Goal: Check status: Check status

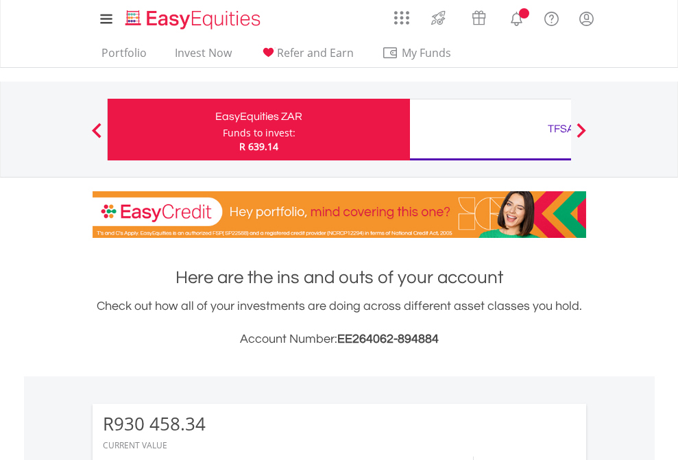
scroll to position [132, 215]
click at [223, 130] on div "Funds to invest:" at bounding box center [259, 133] width 73 height 14
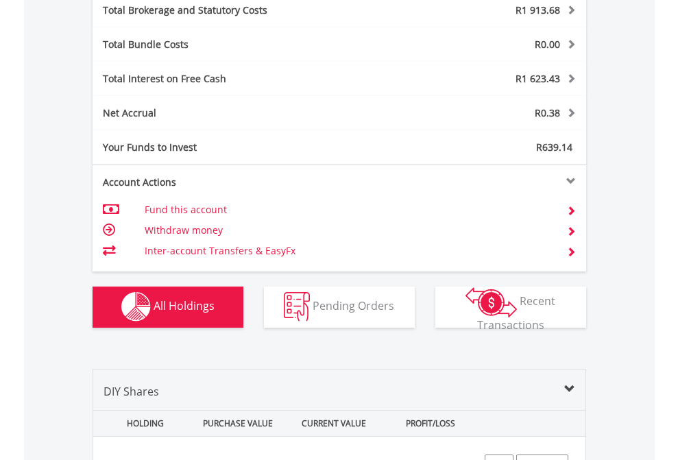
scroll to position [1607, 0]
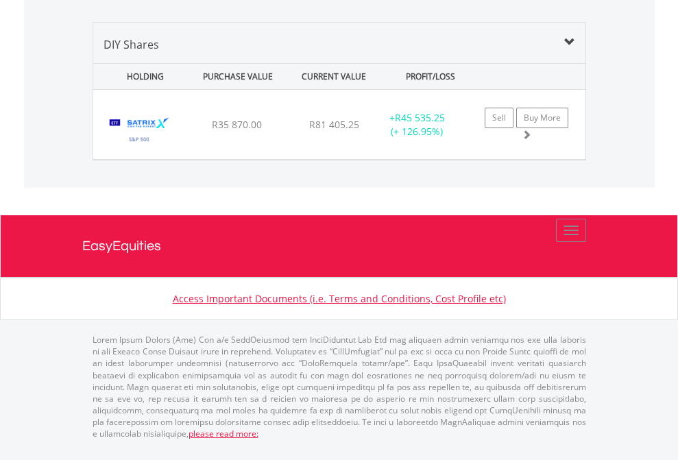
scroll to position [1553, 0]
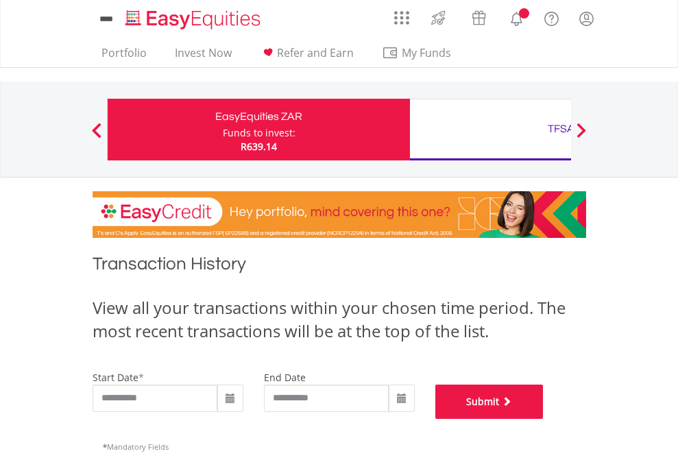
click at [544, 419] on button "Submit" at bounding box center [489, 402] width 108 height 34
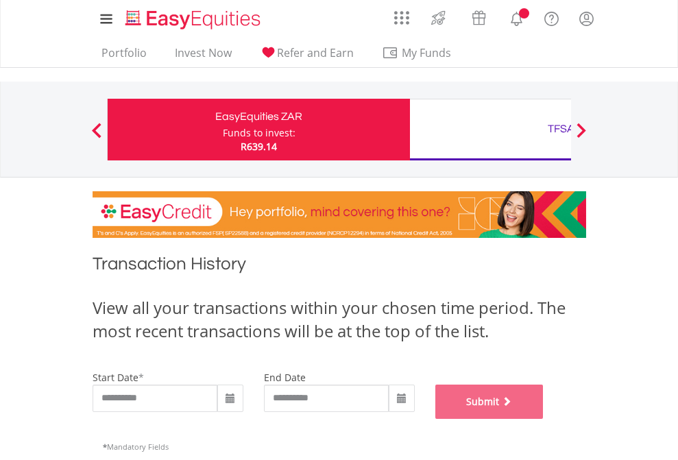
scroll to position [556, 0]
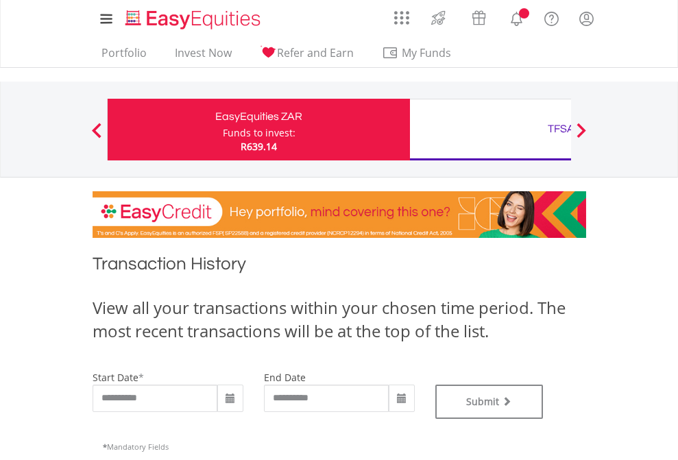
click at [490, 130] on div "TFSA" at bounding box center [561, 128] width 286 height 19
type input "**********"
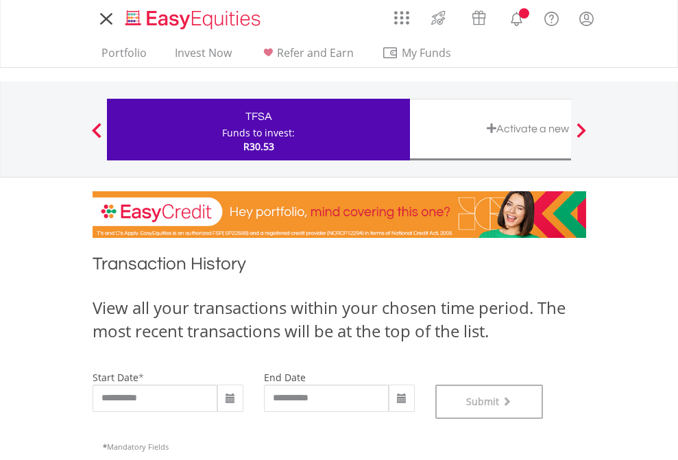
scroll to position [556, 0]
